Goal: Task Accomplishment & Management: Complete application form

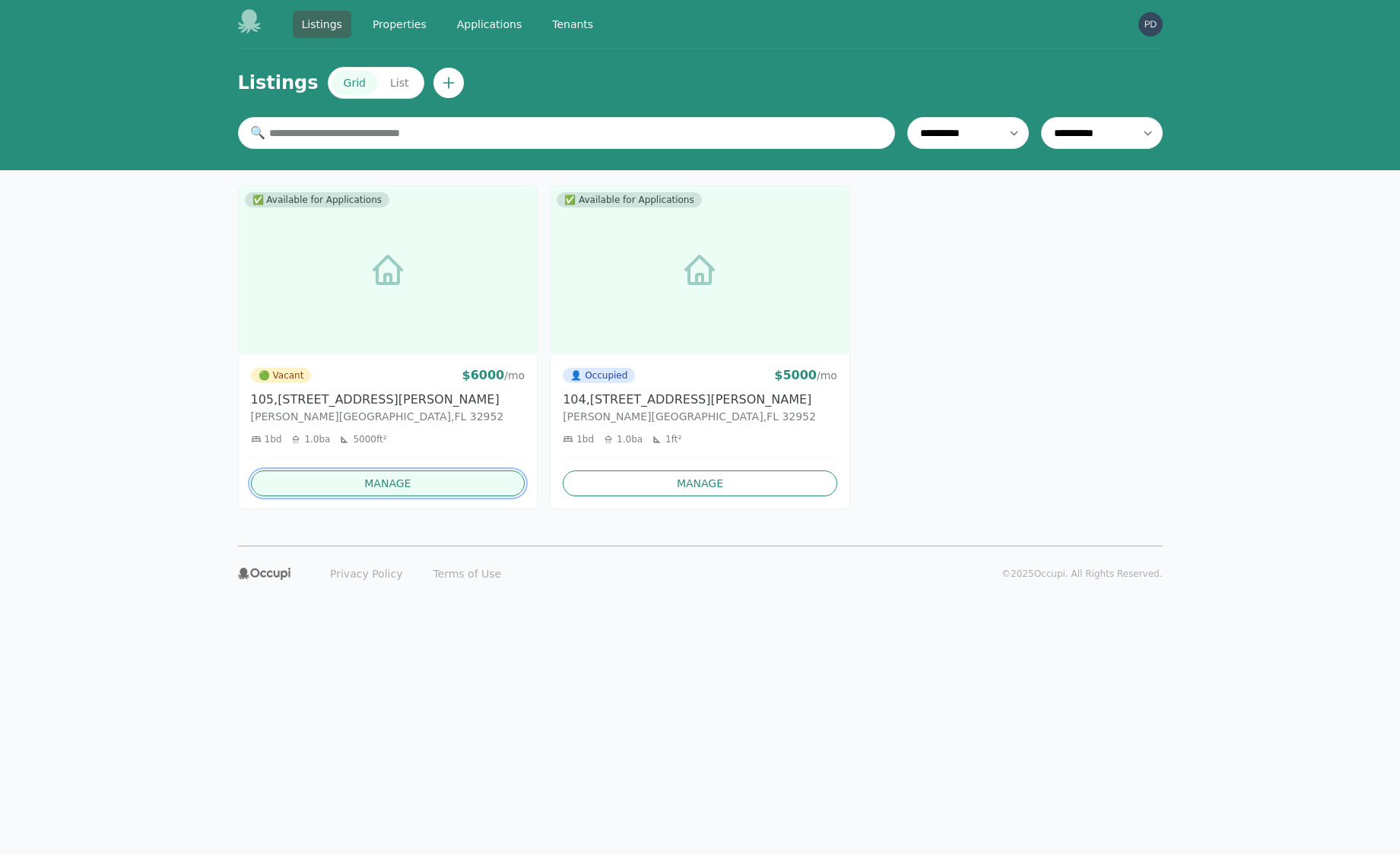
click at [382, 478] on link "Manage" at bounding box center [388, 484] width 274 height 26
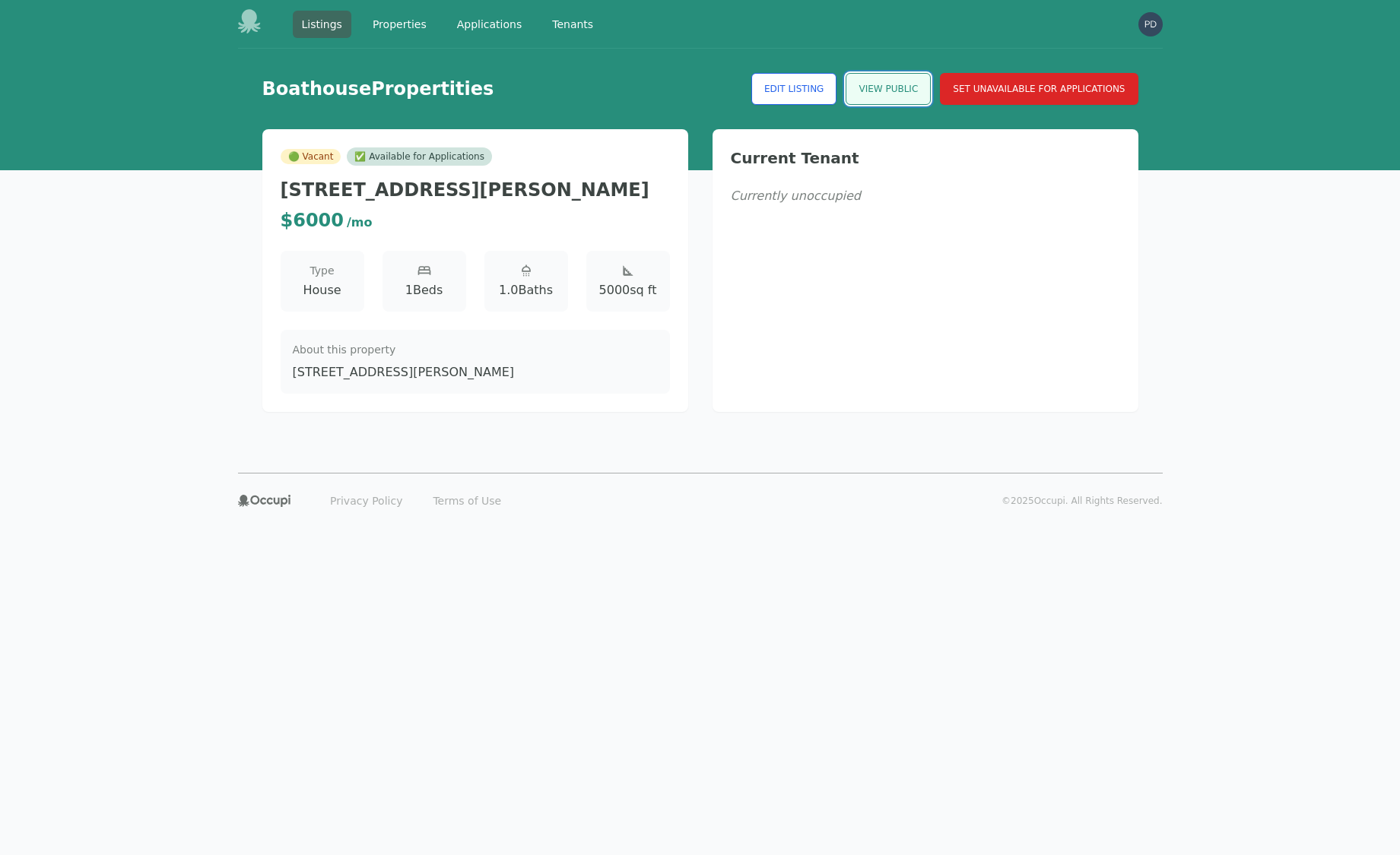
click at [880, 96] on link "View Public" at bounding box center [888, 89] width 85 height 32
click at [1151, 25] on img "button" at bounding box center [1150, 24] width 25 height 25
click at [1067, 80] on button "Sign out" at bounding box center [1089, 83] width 146 height 27
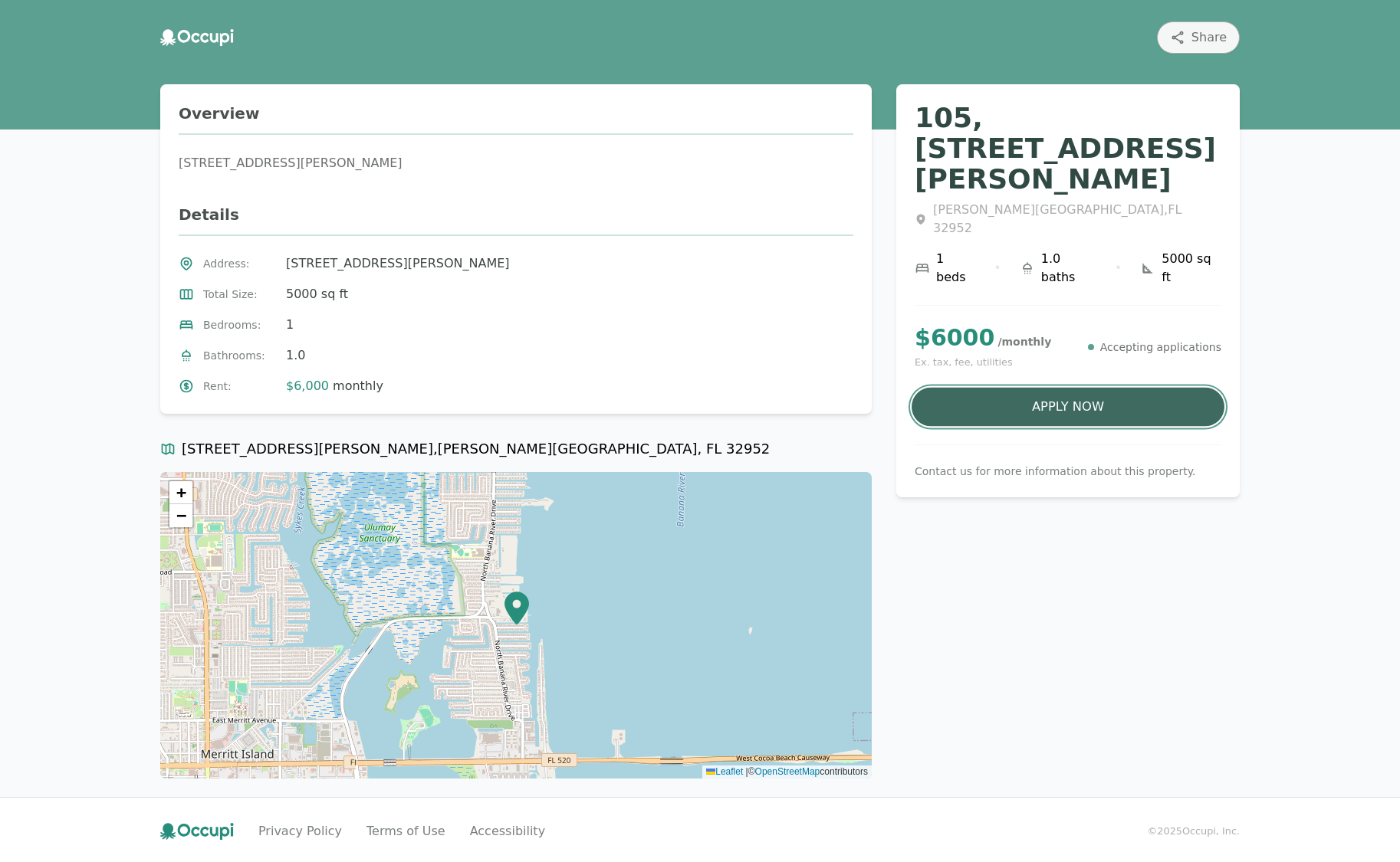
click at [1011, 388] on button "Apply Now" at bounding box center [1068, 408] width 313 height 39
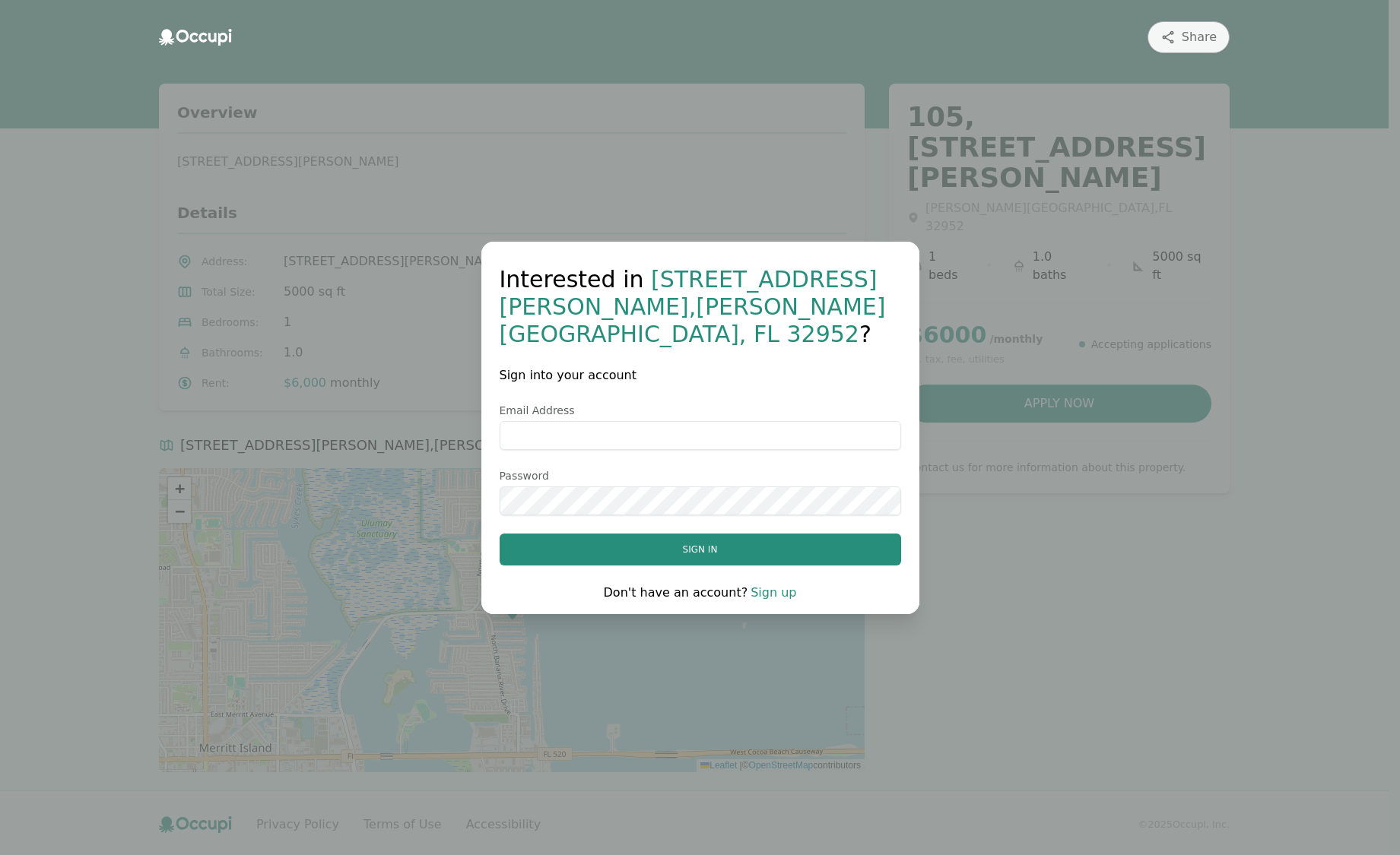
click at [652, 422] on input "Email Address" at bounding box center [700, 436] width 401 height 29
type input "**********"
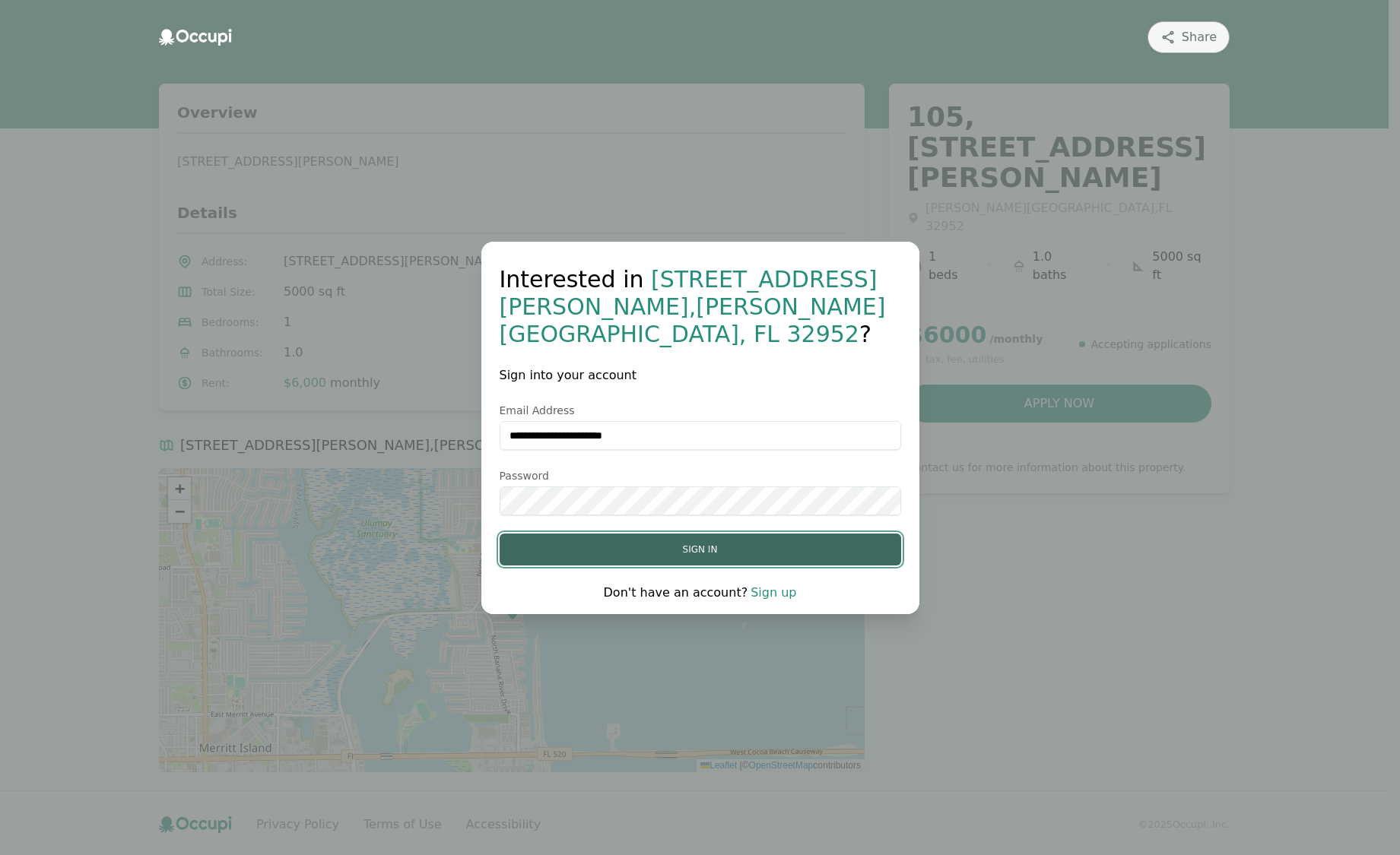
click at [720, 540] on button "Sign in" at bounding box center [700, 549] width 401 height 32
